Goal: Transaction & Acquisition: Purchase product/service

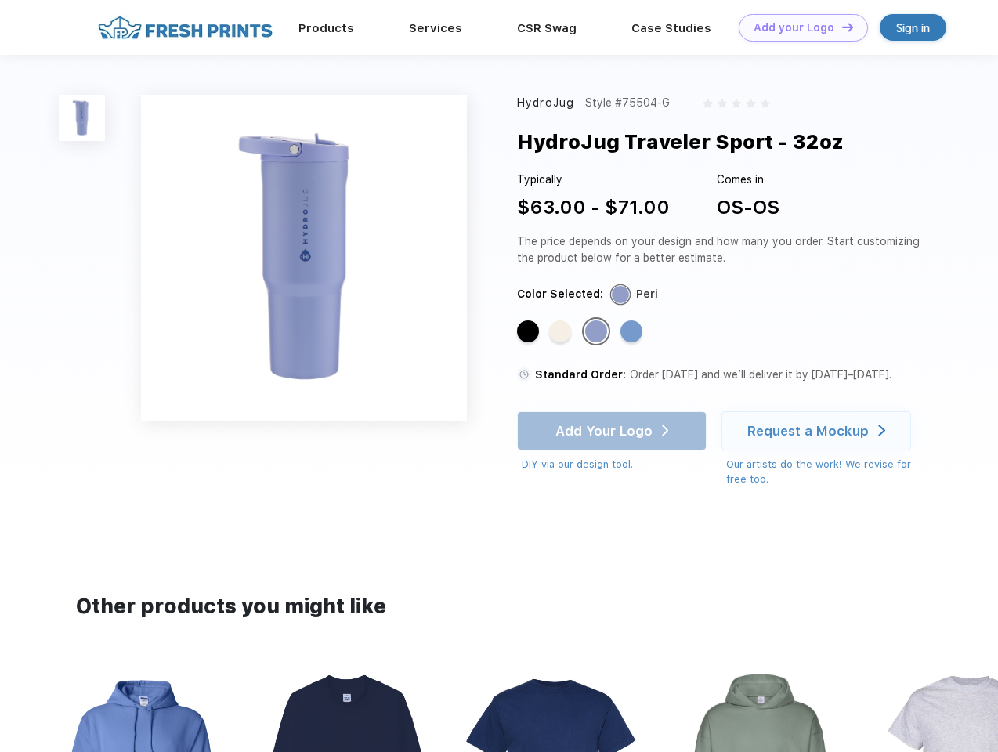
click at [798, 27] on link "Add your Logo Design Tool" at bounding box center [803, 27] width 129 height 27
click at [0, 0] on div "Design Tool" at bounding box center [0, 0] width 0 height 0
click at [841, 27] on link "Add your Logo Design Tool" at bounding box center [803, 27] width 129 height 27
click at [82, 118] on img at bounding box center [82, 118] width 46 height 46
click at [530, 332] on div "Standard Color" at bounding box center [528, 331] width 22 height 22
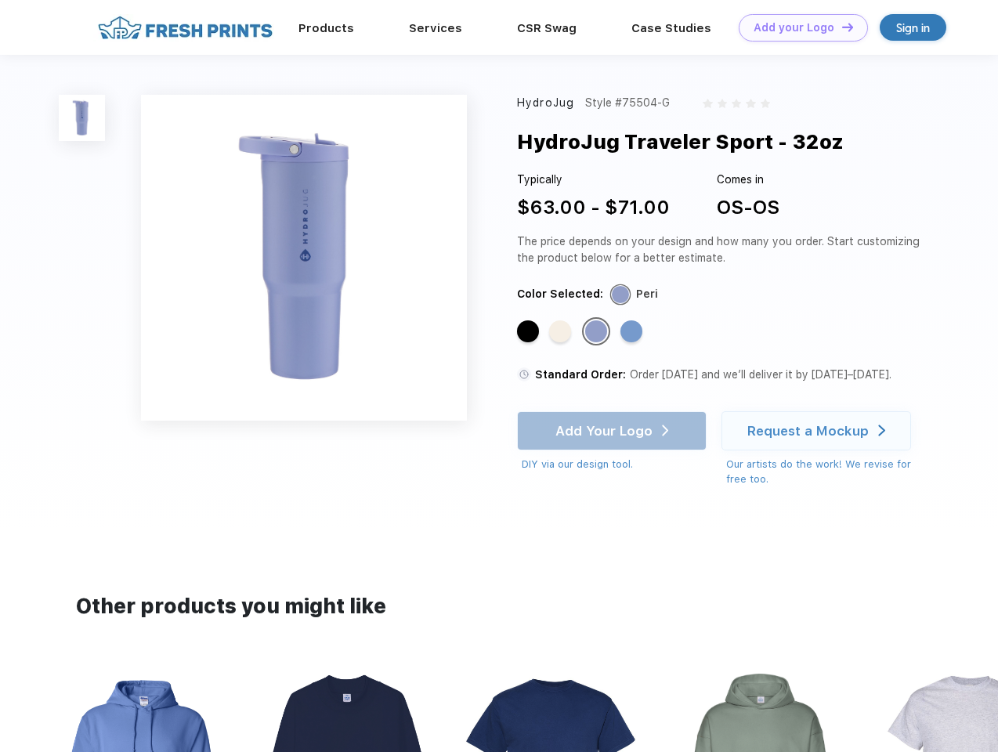
click at [562, 332] on div "Standard Color" at bounding box center [560, 331] width 22 height 22
click at [598, 332] on div "Standard Color" at bounding box center [596, 331] width 22 height 22
click at [633, 332] on div "Standard Color" at bounding box center [632, 331] width 22 height 22
click at [614, 431] on div "Add Your Logo DIY via our design tool. Ah shoot! This product isn't up in our d…" at bounding box center [612, 441] width 190 height 61
click at [819, 431] on div "Request a Mockup" at bounding box center [808, 431] width 121 height 16
